Goal: Information Seeking & Learning: Learn about a topic

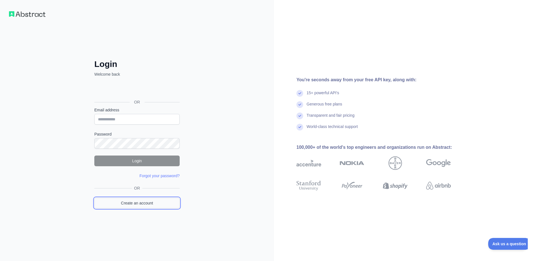
click at [133, 203] on link "Create an account" at bounding box center [136, 202] width 85 height 11
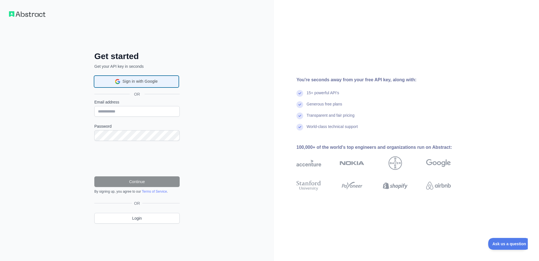
click at [133, 79] on span "Sign in with Google" at bounding box center [139, 81] width 35 height 6
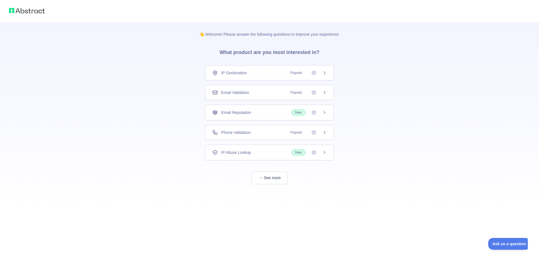
click at [271, 70] on div "IP Geolocation Popular" at bounding box center [269, 73] width 115 height 6
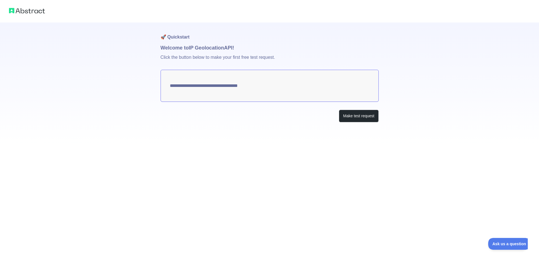
type textarea "**********"
click at [177, 85] on textarea "**********" at bounding box center [270, 86] width 218 height 32
drag, startPoint x: 172, startPoint y: 86, endPoint x: 270, endPoint y: 87, distance: 97.8
click at [264, 86] on textarea "**********" at bounding box center [270, 86] width 218 height 32
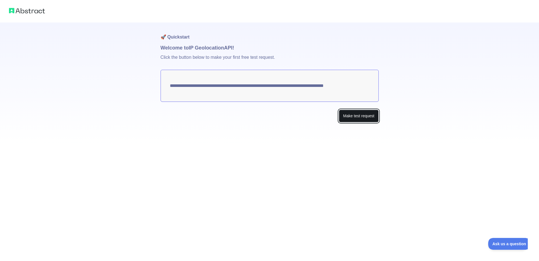
click at [339, 115] on button "Make test request" at bounding box center [359, 116] width 40 height 13
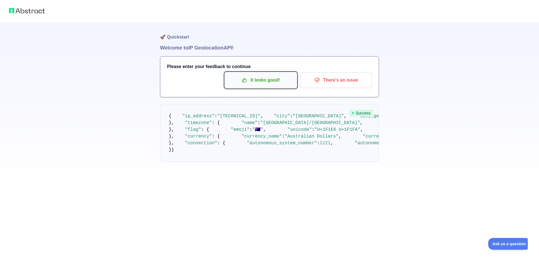
click at [246, 79] on icon "button" at bounding box center [244, 80] width 4 height 4
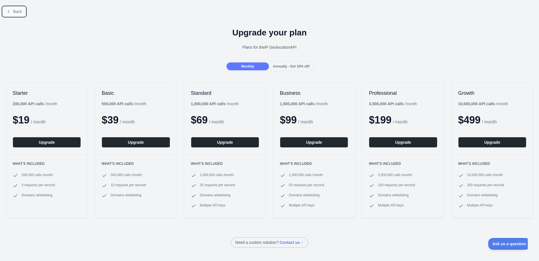
click at [14, 12] on span "Back" at bounding box center [17, 11] width 9 height 4
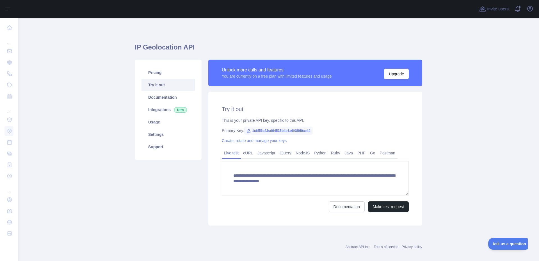
click at [273, 131] on span "1c6f56e23cd94535b4b1a6f089f9ae44" at bounding box center [278, 130] width 69 height 8
copy span "1c6f56e23cd94535b4b1a6f089f9ae44"
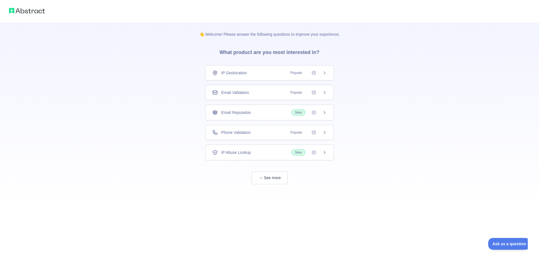
click at [252, 131] on div "Phone Validation Popular" at bounding box center [269, 133] width 115 height 6
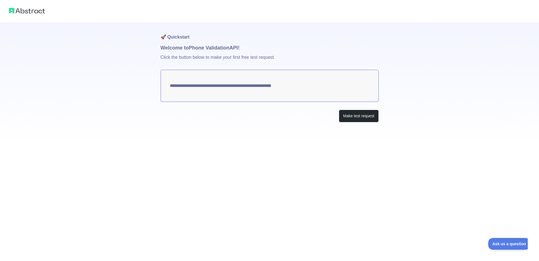
click at [273, 88] on textarea "**********" at bounding box center [270, 86] width 218 height 32
click at [364, 117] on button "Make test request" at bounding box center [359, 116] width 40 height 13
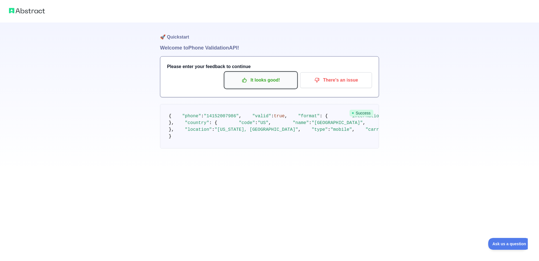
click at [256, 79] on p "It looks good!" at bounding box center [260, 80] width 63 height 10
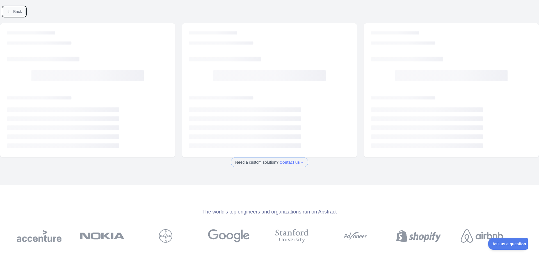
click at [21, 9] on span "Back" at bounding box center [17, 11] width 9 height 4
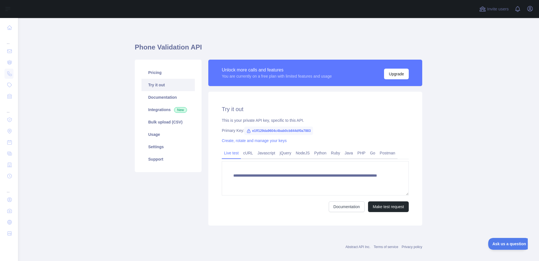
click at [278, 131] on span "e1ff129da9604c4bab0cb844df0a7883" at bounding box center [278, 130] width 69 height 8
copy span "e1ff129da9604c4bab0cb844df0a7883"
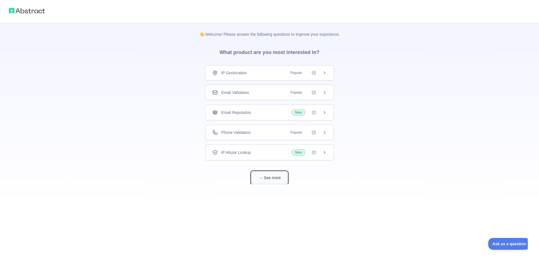
click at [275, 178] on button "See more" at bounding box center [270, 177] width 36 height 13
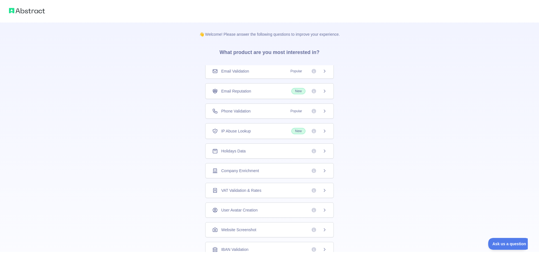
scroll to position [22, 0]
click at [257, 172] on span "Company Enrichment" at bounding box center [240, 170] width 38 height 6
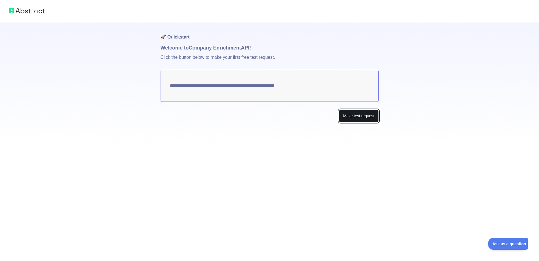
click at [358, 120] on button "Make test request" at bounding box center [359, 116] width 40 height 13
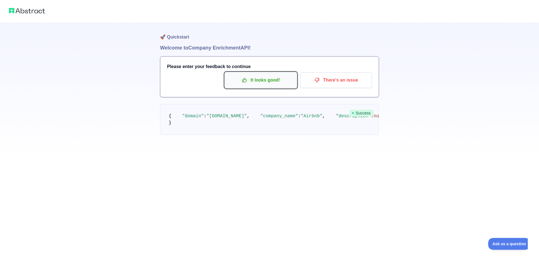
click at [249, 78] on p "It looks good!" at bounding box center [260, 80] width 63 height 10
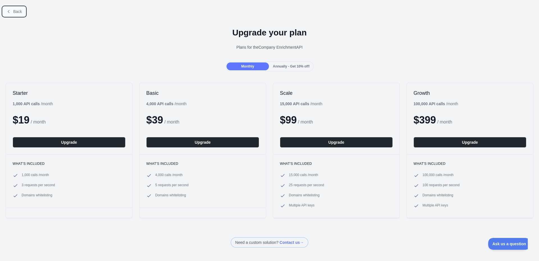
click at [20, 14] on button "Back" at bounding box center [14, 12] width 23 height 10
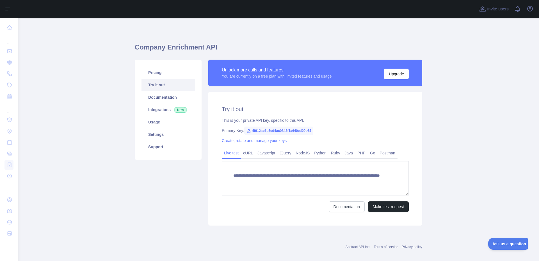
click at [275, 130] on span "4f912ab6e5cd4ac0843f1a640ed09e64" at bounding box center [278, 130] width 69 height 8
copy span "4f912ab6e5cd4ac0843f1a640ed09e64"
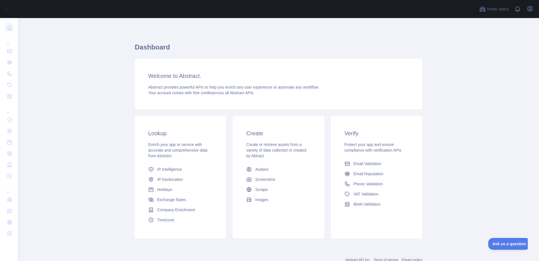
scroll to position [19, 0]
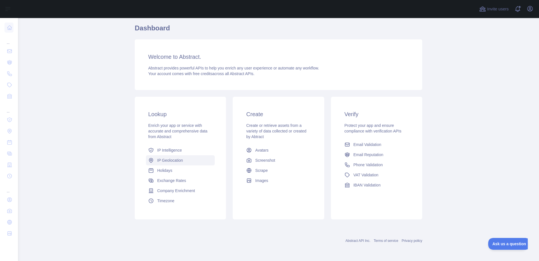
click at [188, 158] on link "IP Geolocation" at bounding box center [180, 160] width 69 height 10
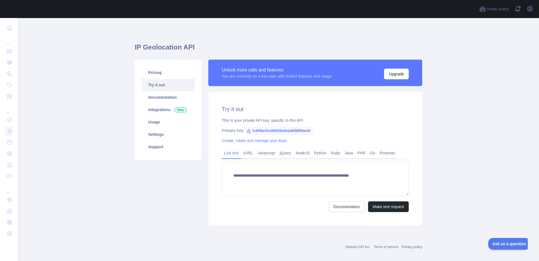
type textarea "**********"
